Goal: Complete application form

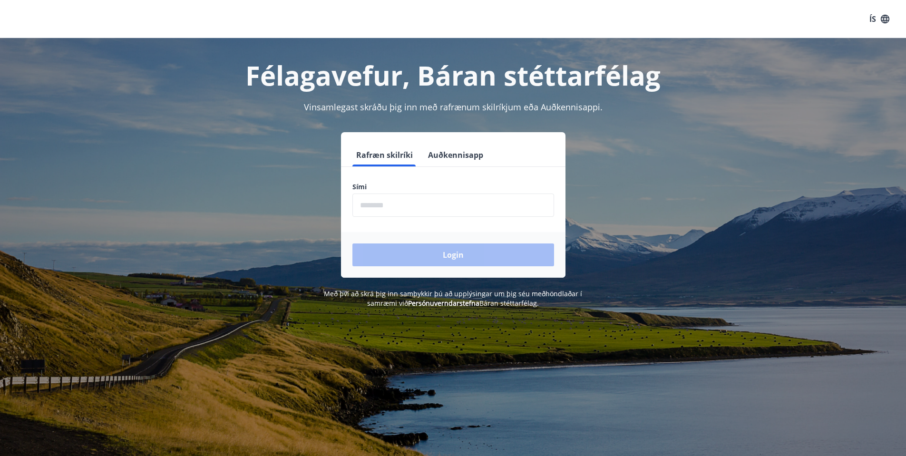
click at [378, 200] on input "phone" at bounding box center [453, 205] width 202 height 23
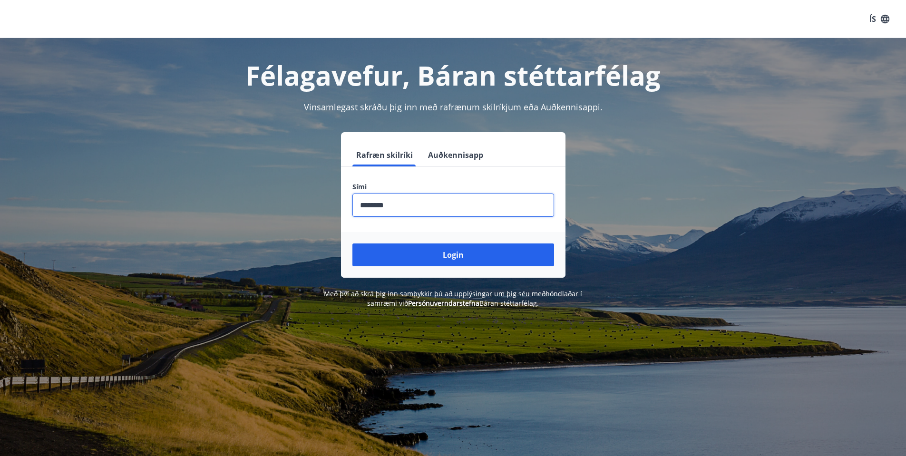
type input "********"
click at [352, 243] on button "Login" at bounding box center [453, 254] width 202 height 23
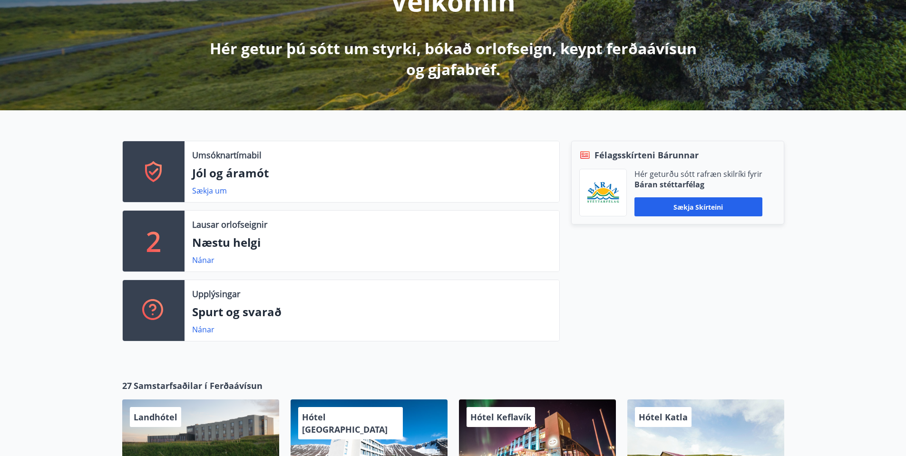
scroll to position [143, 0]
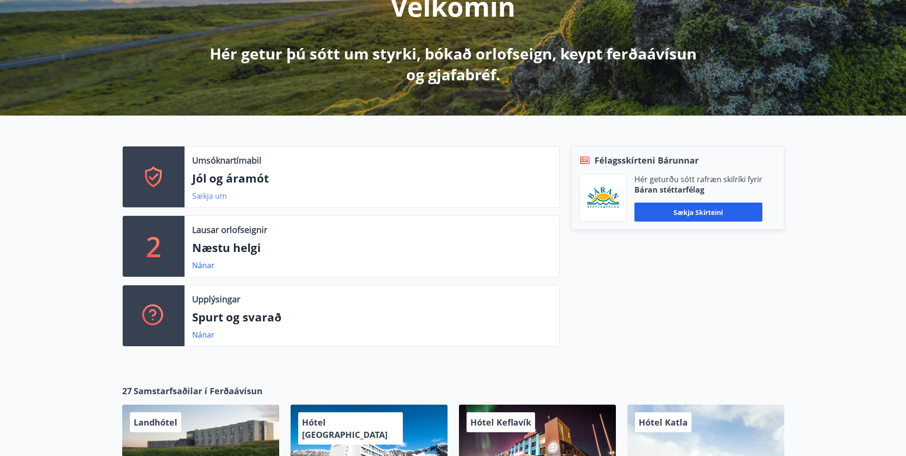
click at [212, 200] on link "Sækja um" at bounding box center [209, 196] width 35 height 10
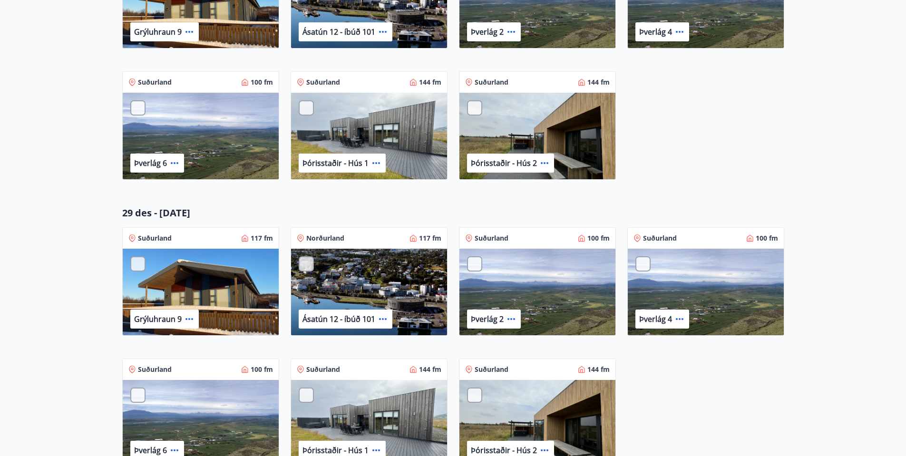
scroll to position [333, 0]
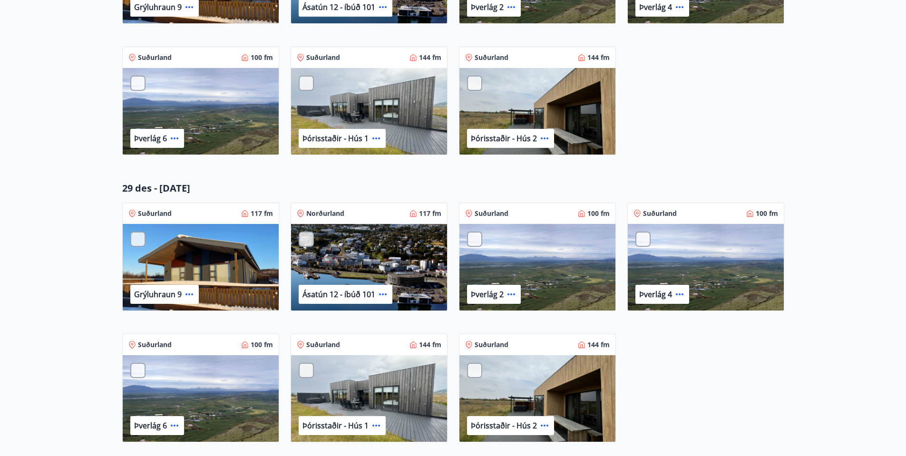
click at [471, 231] on div "Þverlág 2" at bounding box center [537, 267] width 156 height 87
click at [472, 239] on div at bounding box center [474, 239] width 15 height 15
click at [648, 241] on div at bounding box center [642, 239] width 15 height 15
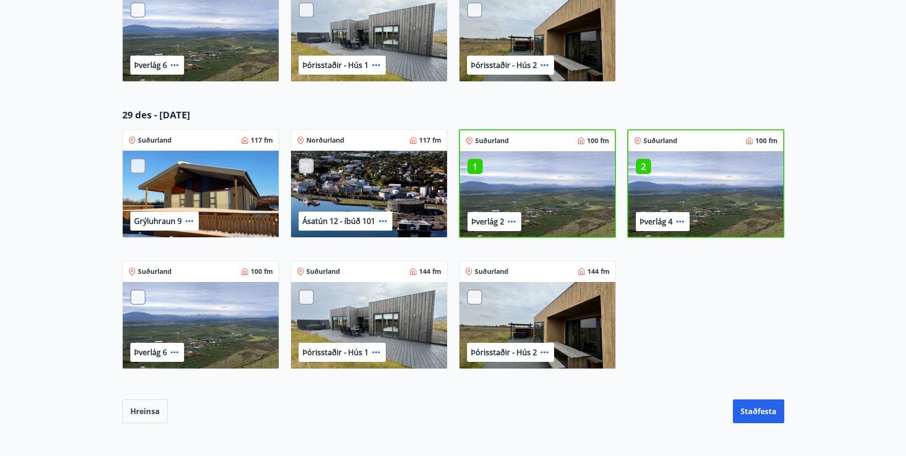
scroll to position [428, 0]
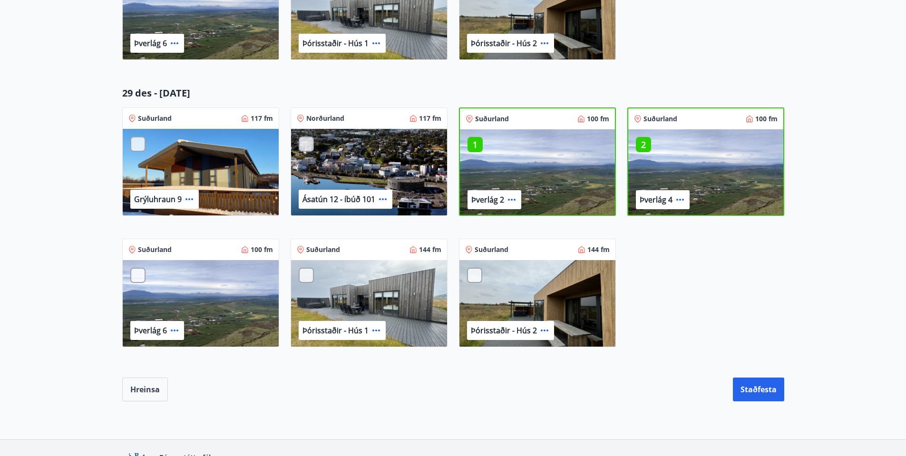
click at [480, 146] on p "1" at bounding box center [474, 144] width 15 height 12
click at [643, 145] on p "1" at bounding box center [643, 144] width 15 height 12
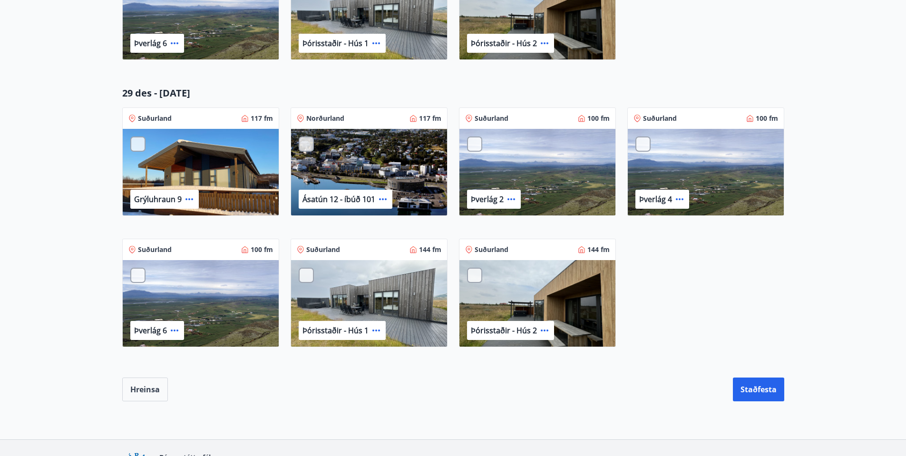
click at [473, 146] on div at bounding box center [474, 143] width 15 height 15
click at [300, 275] on div at bounding box center [306, 275] width 15 height 15
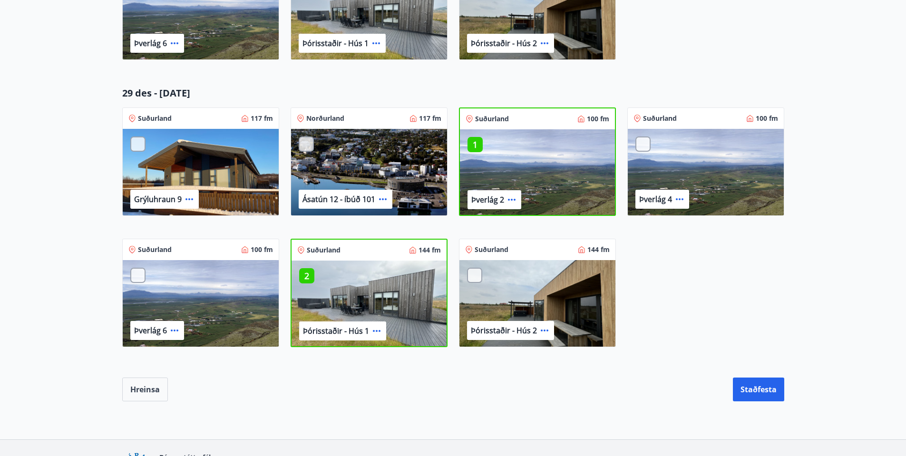
click at [469, 273] on div at bounding box center [474, 275] width 15 height 15
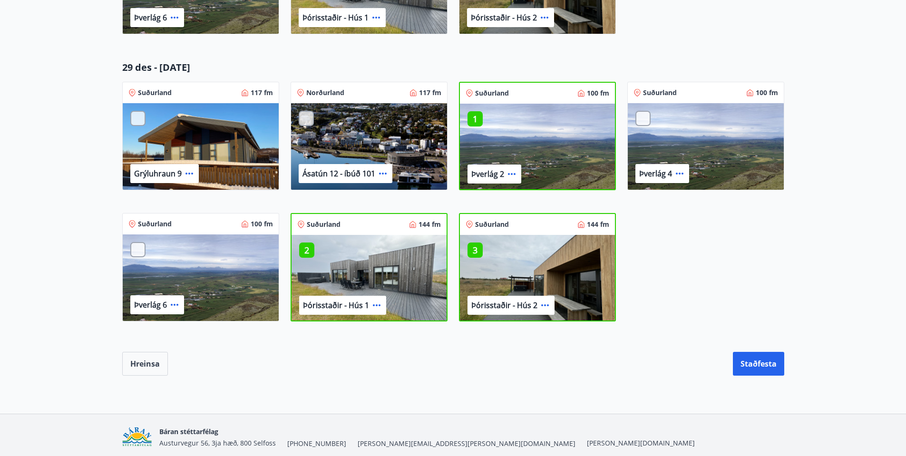
scroll to position [491, 0]
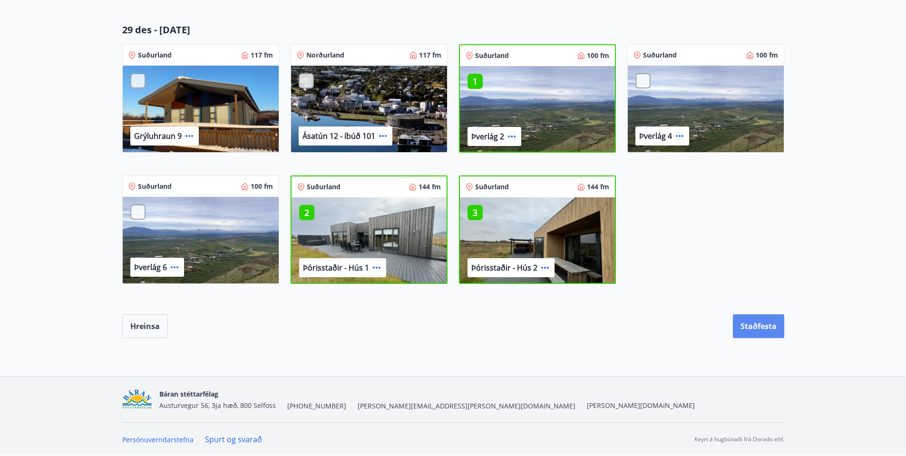
click at [747, 321] on button "Staðfesta" at bounding box center [758, 326] width 51 height 24
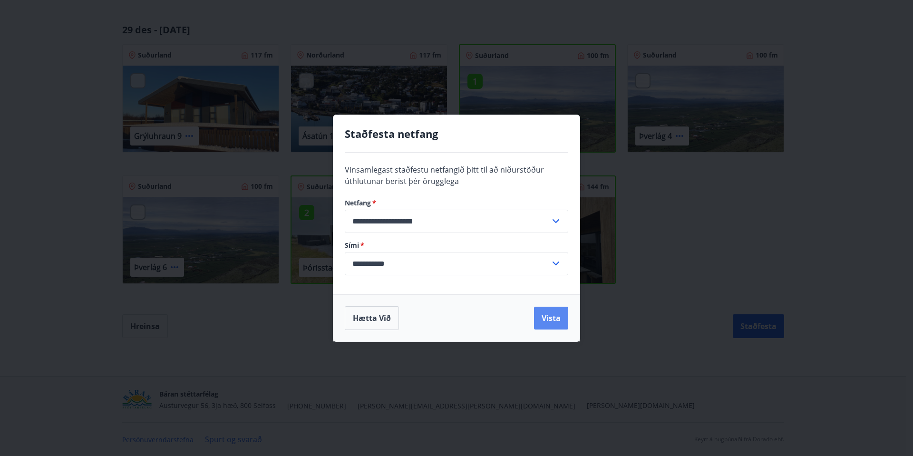
click at [558, 319] on button "Vista" at bounding box center [551, 318] width 34 height 23
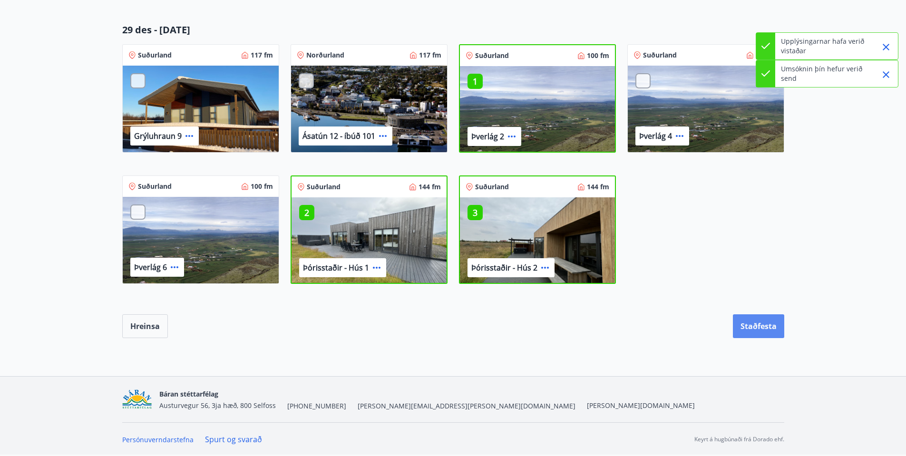
click at [742, 322] on button "Staðfesta" at bounding box center [758, 326] width 51 height 24
click at [750, 331] on button "Staðfesta" at bounding box center [758, 326] width 51 height 24
